Goal: Task Accomplishment & Management: Manage account settings

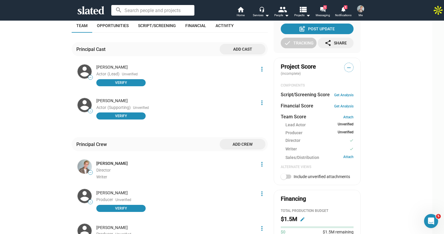
click at [359, 9] on img at bounding box center [360, 8] width 7 height 7
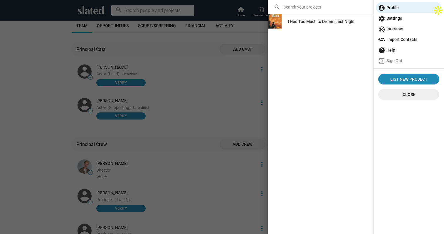
click at [403, 16] on span "settings Settings" at bounding box center [408, 18] width 61 height 11
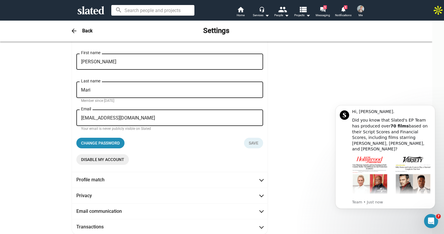
scroll to position [92, 0]
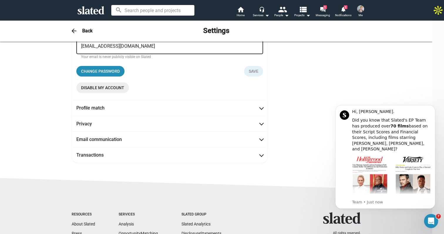
click at [116, 90] on span "Disable my account" at bounding box center [102, 87] width 43 height 11
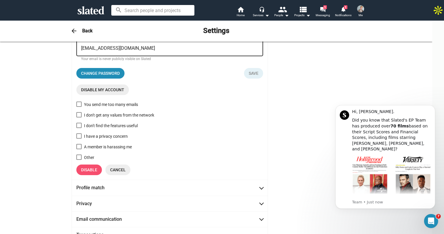
click at [119, 116] on div "I don't get any values from the network" at bounding box center [119, 114] width 70 height 7
click at [79, 117] on input "I don't get any values from the network" at bounding box center [79, 117] width 0 height 0
checkbox input "true"
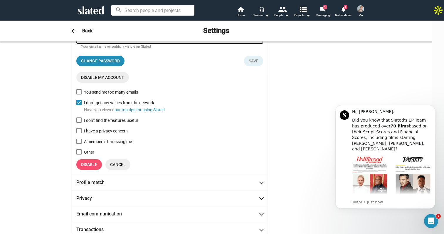
scroll to position [103, 0]
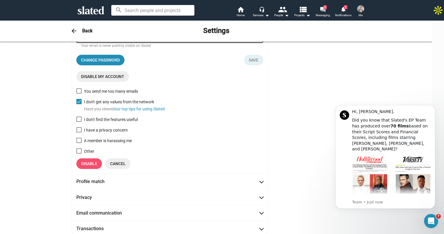
click at [97, 164] on span "Disable" at bounding box center [89, 163] width 16 height 11
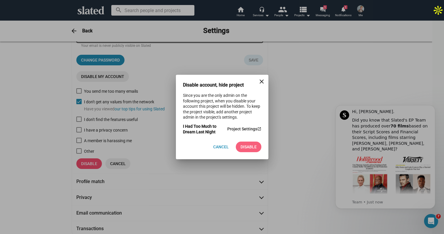
click at [257, 148] on button "Disable" at bounding box center [249, 146] width 26 height 11
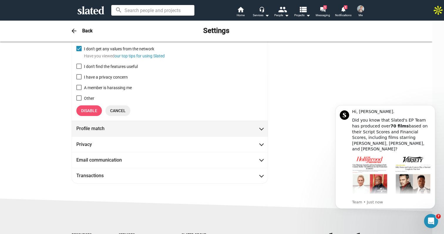
scroll to position [139, 0]
